Goal: Information Seeking & Learning: Learn about a topic

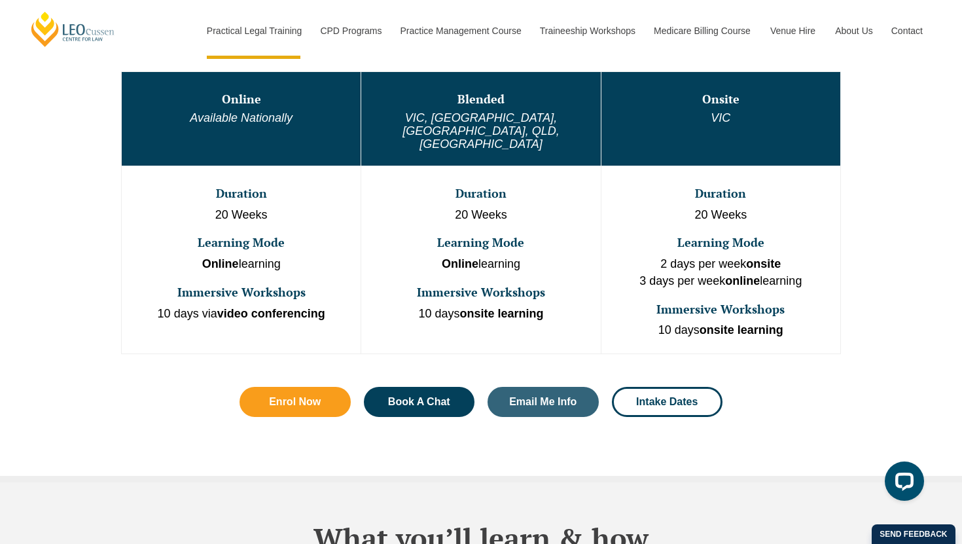
scroll to position [743, 0]
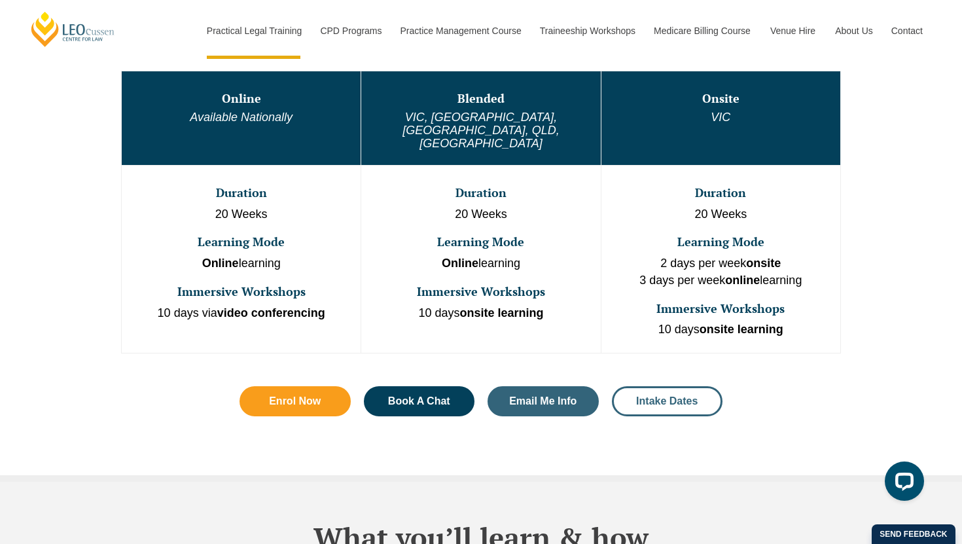
click at [653, 396] on span "Intake Dates" at bounding box center [667, 401] width 62 height 10
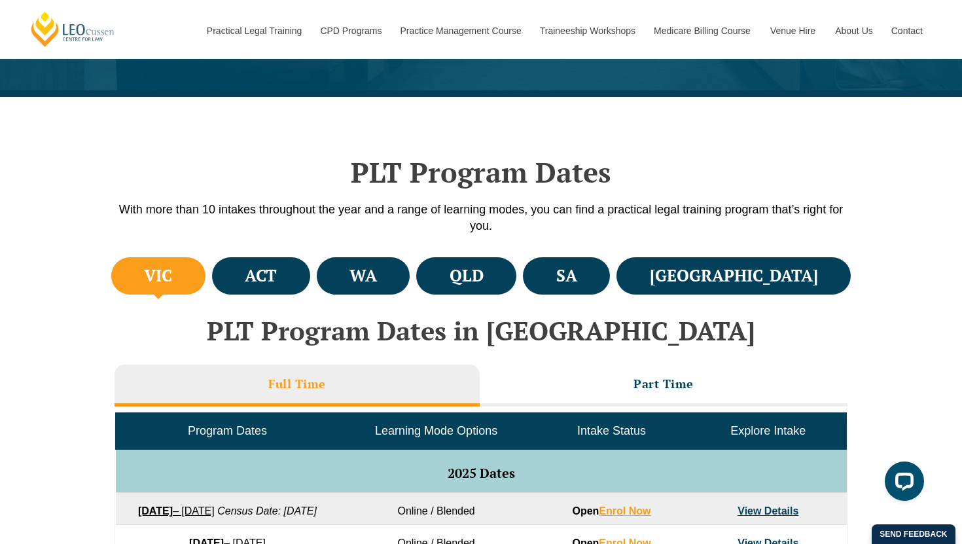
scroll to position [304, 0]
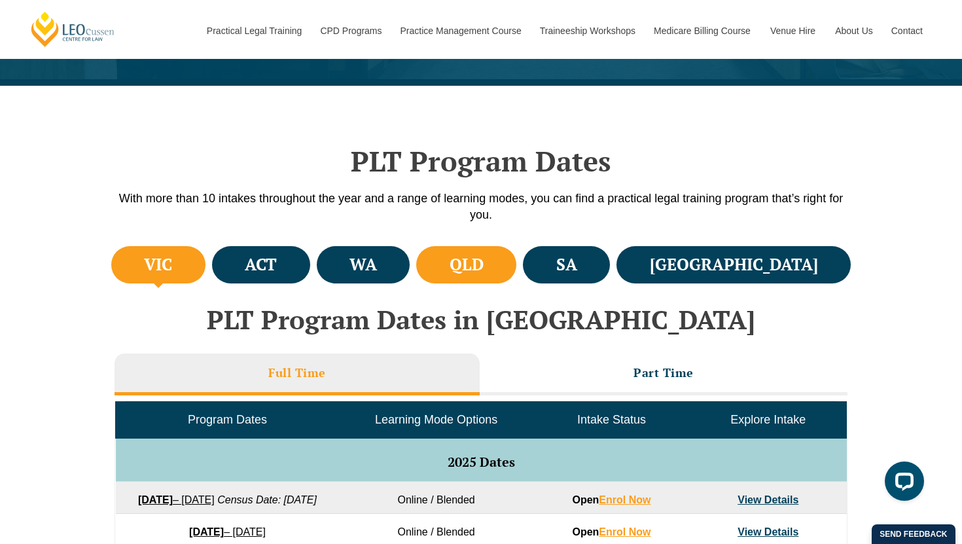
click at [517, 262] on li "QLD" at bounding box center [466, 264] width 100 height 37
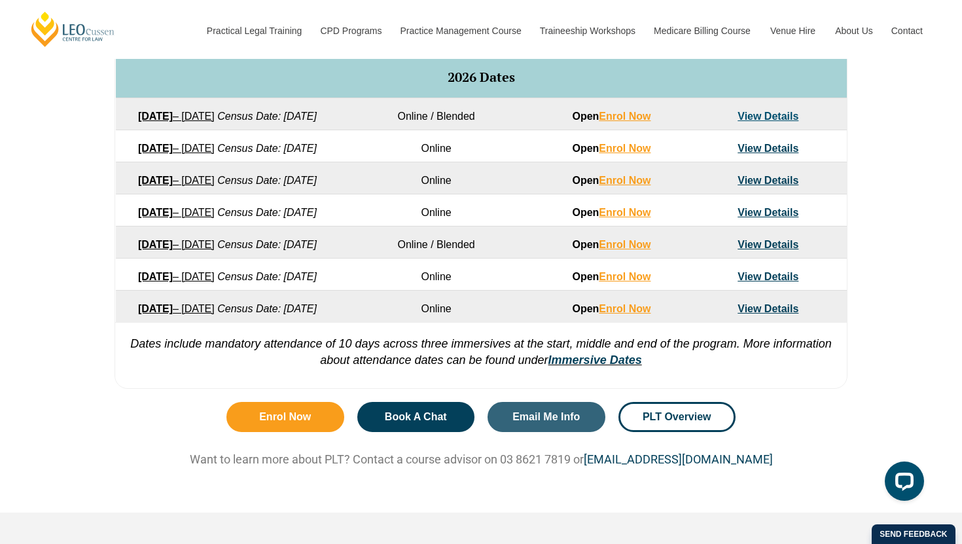
scroll to position [796, 0]
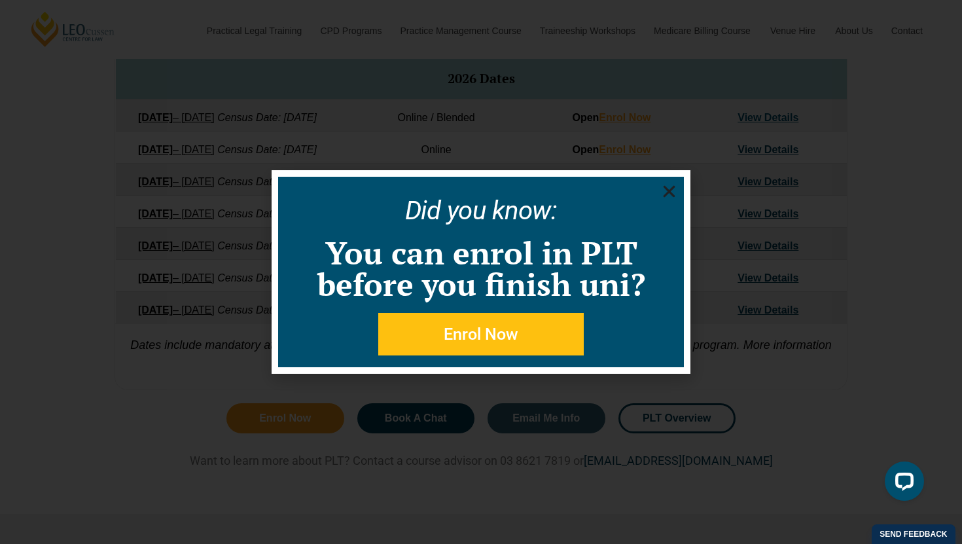
click at [667, 196] on icon "Close" at bounding box center [669, 191] width 16 height 16
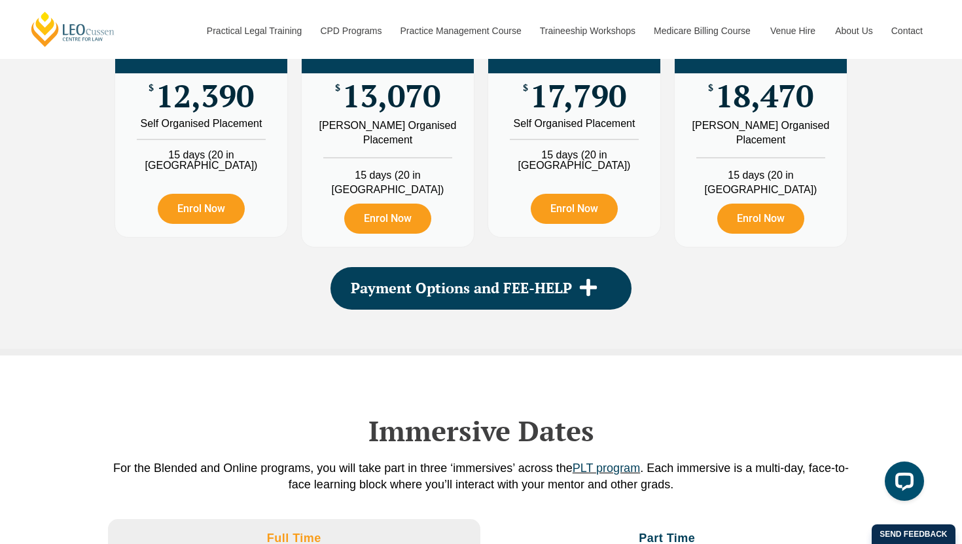
scroll to position [1516, 0]
